Goal: Information Seeking & Learning: Learn about a topic

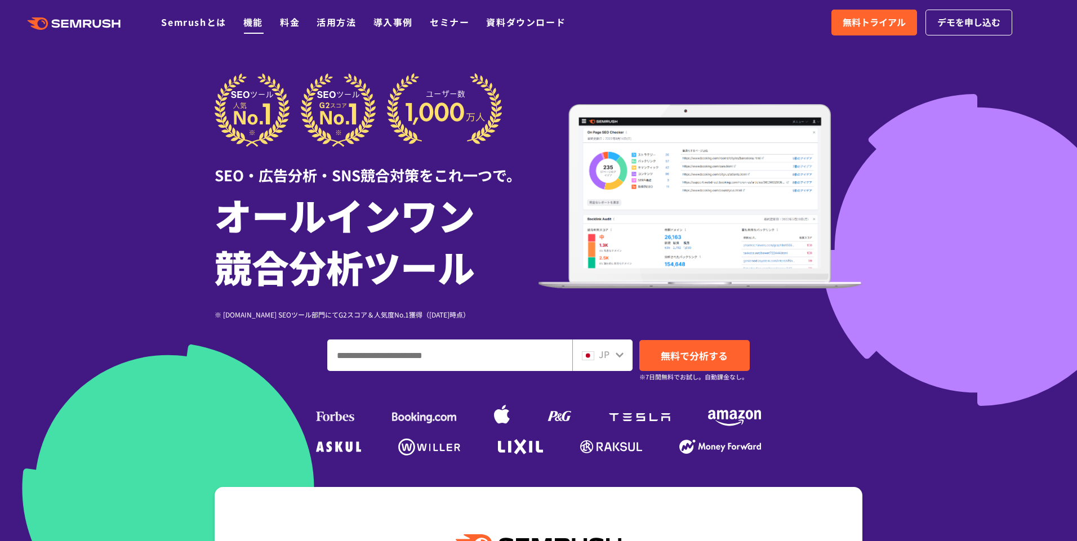
click at [253, 21] on link "機能" at bounding box center [253, 22] width 20 height 14
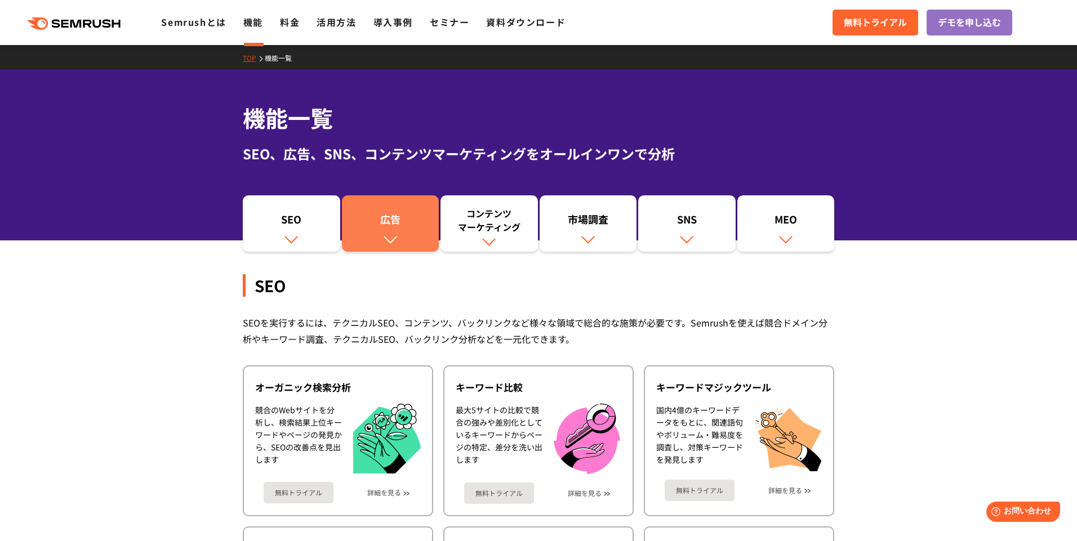
click at [400, 222] on div "広告" at bounding box center [391, 221] width 86 height 19
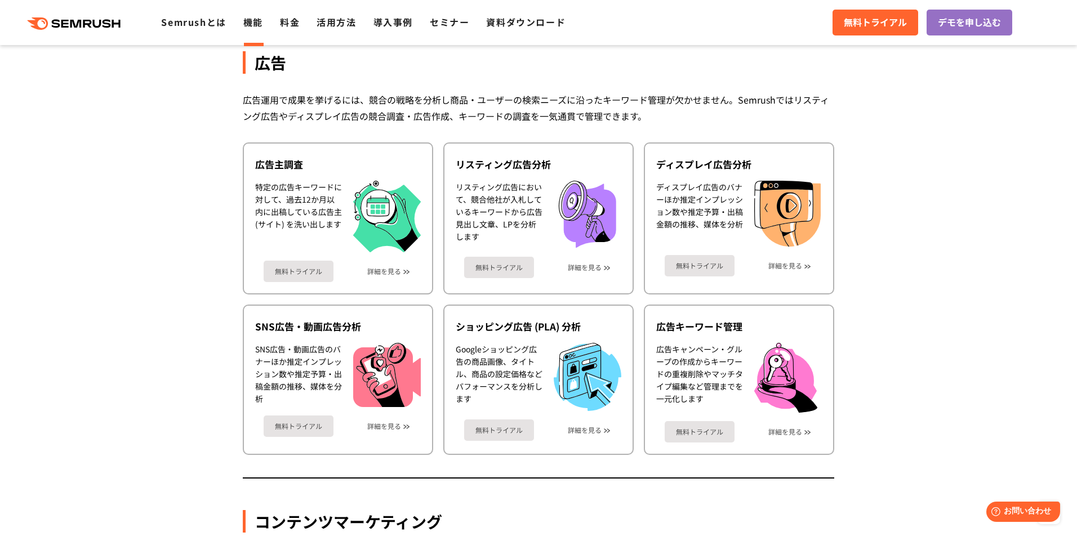
scroll to position [1003, 0]
click at [341, 28] on link "活用方法" at bounding box center [336, 22] width 39 height 14
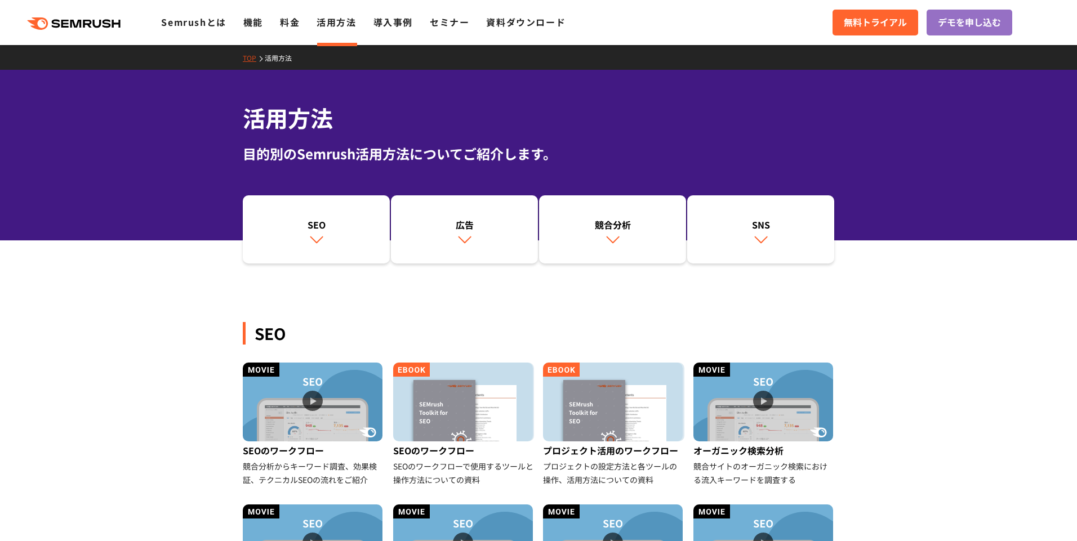
click at [395, 30] on div ".cls {fill: #FF642D;} .cls {fill: #FF642D;} Semrushとは 機能 料金 活用方法 導入事例 セミナー 資料ダウ…" at bounding box center [538, 23] width 1077 height 34
click at [354, 29] on li "活用方法" at bounding box center [336, 22] width 39 height 15
click at [293, 35] on div ".cls {fill: #FF642D;} .cls {fill: #FF642D;} Semrushとは 機能 料金 活用方法 導入事例 セミナー 資料ダウ…" at bounding box center [538, 23] width 1077 height 34
click at [290, 28] on link "料金" at bounding box center [290, 22] width 20 height 14
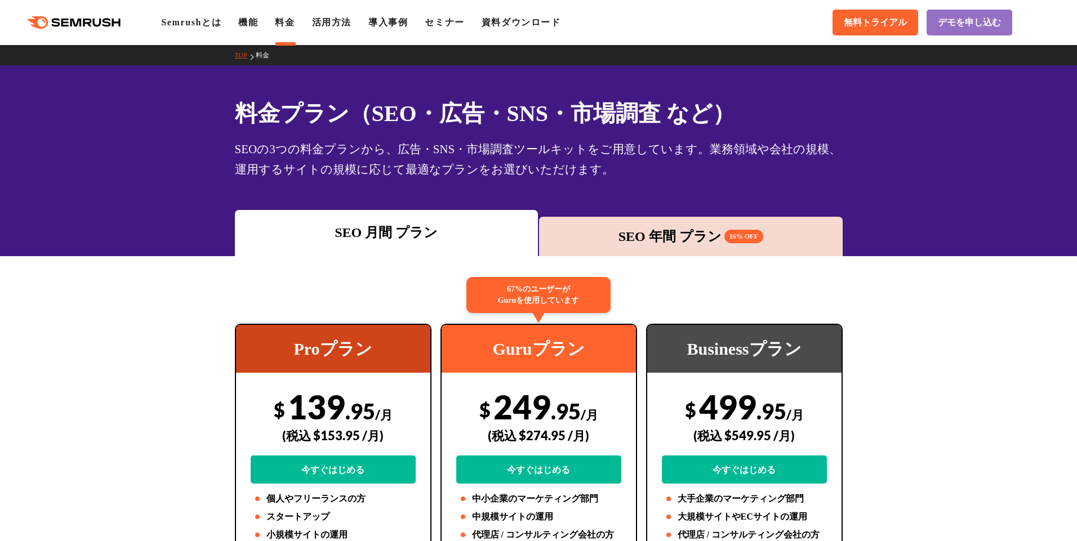
click at [369, 24] on ul "Semrushとは 機能 料金 活用方法 導入事例 セミナー 資料ダウンロード" at bounding box center [369, 23] width 416 height 14
click at [189, 113] on div "料金プラン（SEO・広告・SNS・市場調査 など） SEOの3つの料金プランから、広告・SNS・市場調査ツールキットをご用意しています。業務領域や会社の規模、…" at bounding box center [538, 160] width 1077 height 191
click at [394, 23] on link "導入事例" at bounding box center [387, 22] width 39 height 10
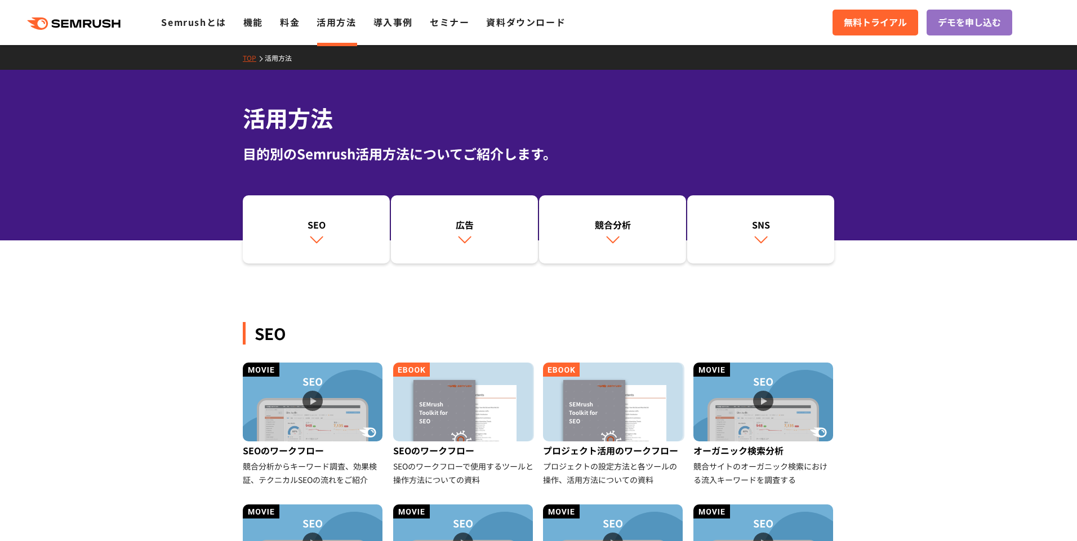
click at [385, 30] on div ".cls {fill: #FF642D;} .cls {fill: #FF642D;} Semrushとは 機能 料金 活用方法 導入事例 セミナー 資料ダウ…" at bounding box center [538, 23] width 1077 height 34
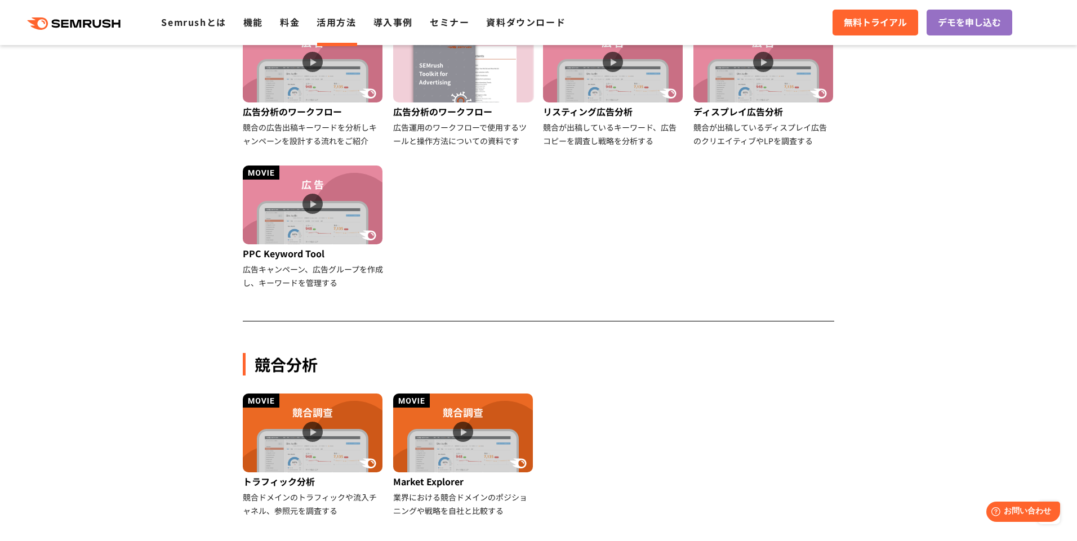
scroll to position [820, 0]
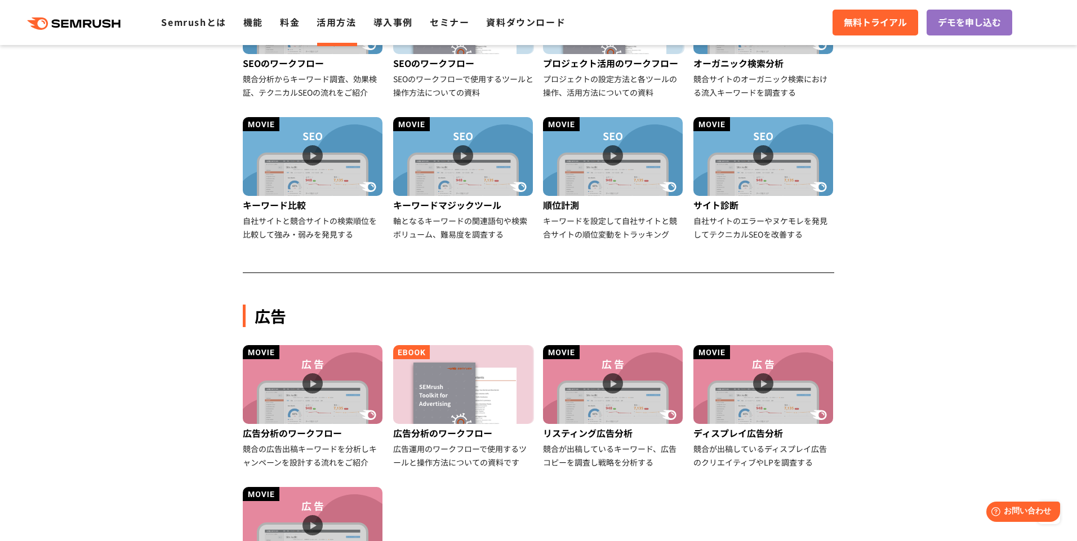
scroll to position [870, 0]
